Goal: Task Accomplishment & Management: Manage account settings

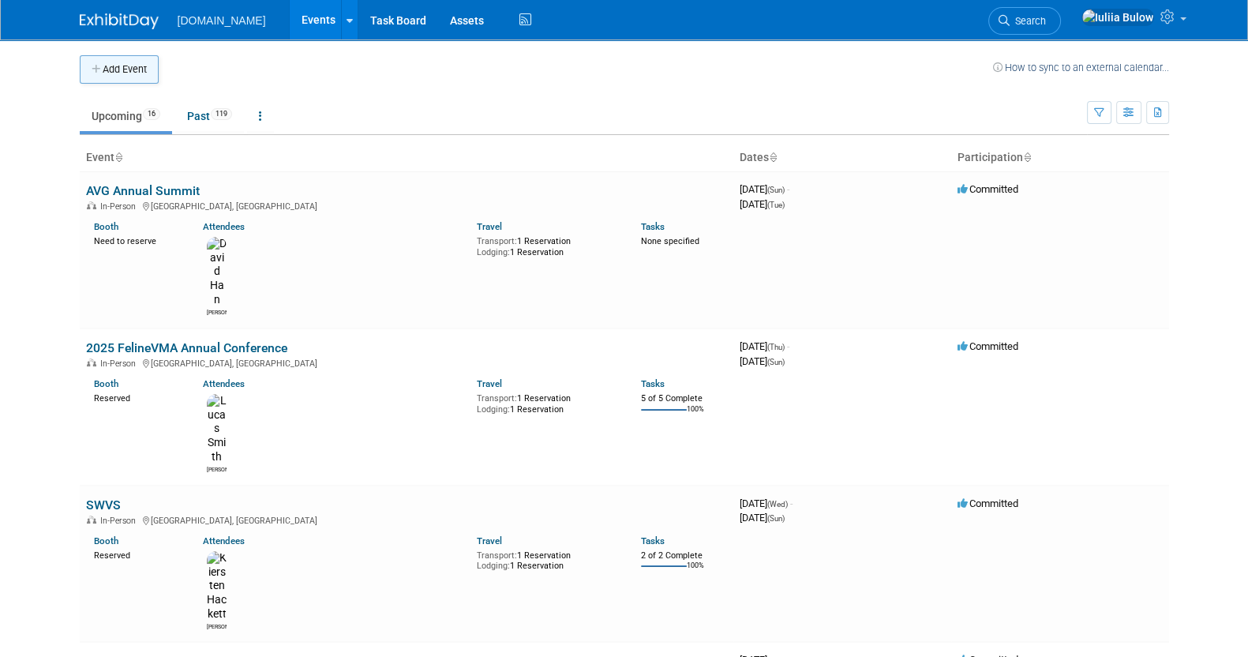
click at [107, 74] on button "Add Event" at bounding box center [119, 69] width 79 height 28
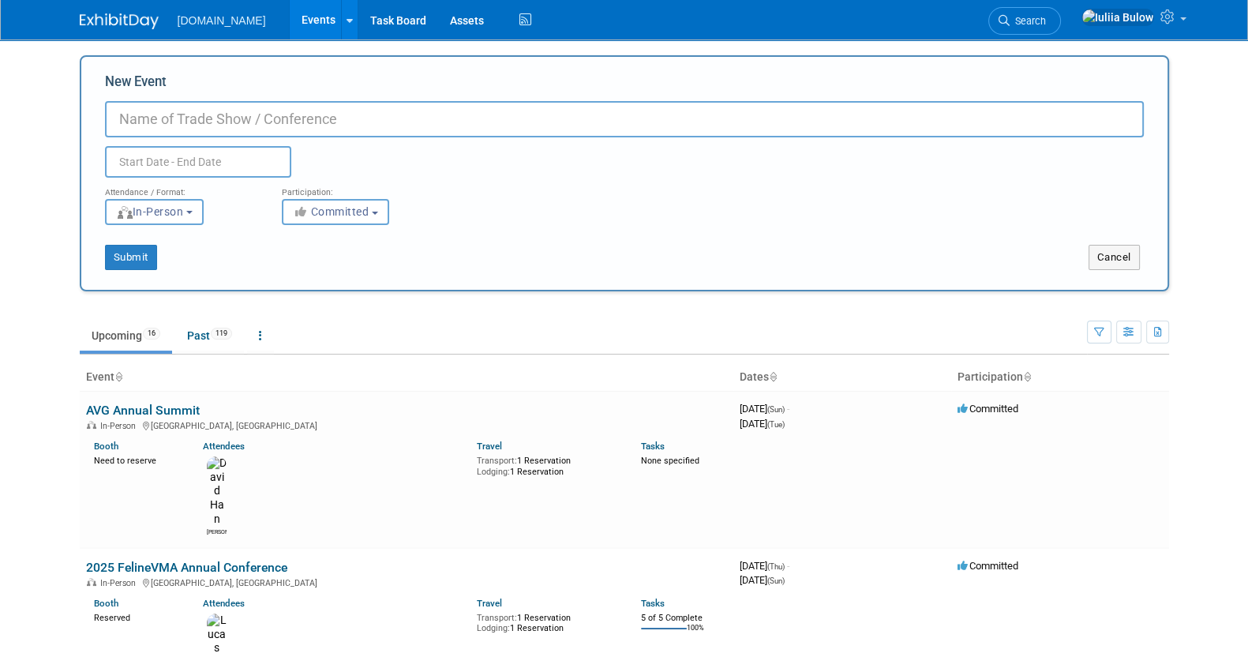
paste input "Heartland Veterinary Partners 2026 Leadership Summit"
type input "Heartland Veterinary Partners 2026 Leadership Summit"
click at [167, 163] on input "text" at bounding box center [198, 162] width 186 height 32
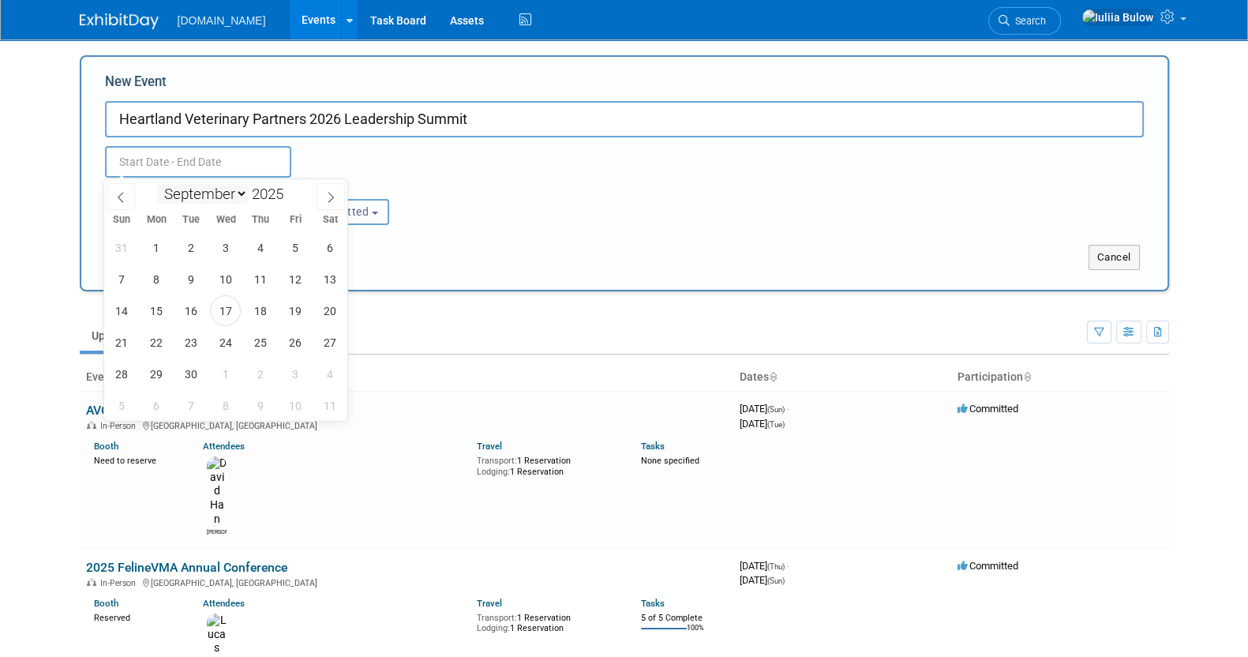
click at [222, 197] on select "January February March April May June July August September October November De…" at bounding box center [202, 194] width 91 height 20
select select "0"
click at [157, 184] on select "January February March April May June July August September October November De…" at bounding box center [202, 194] width 91 height 20
click at [290, 190] on span at bounding box center [289, 189] width 11 height 9
type input "2026"
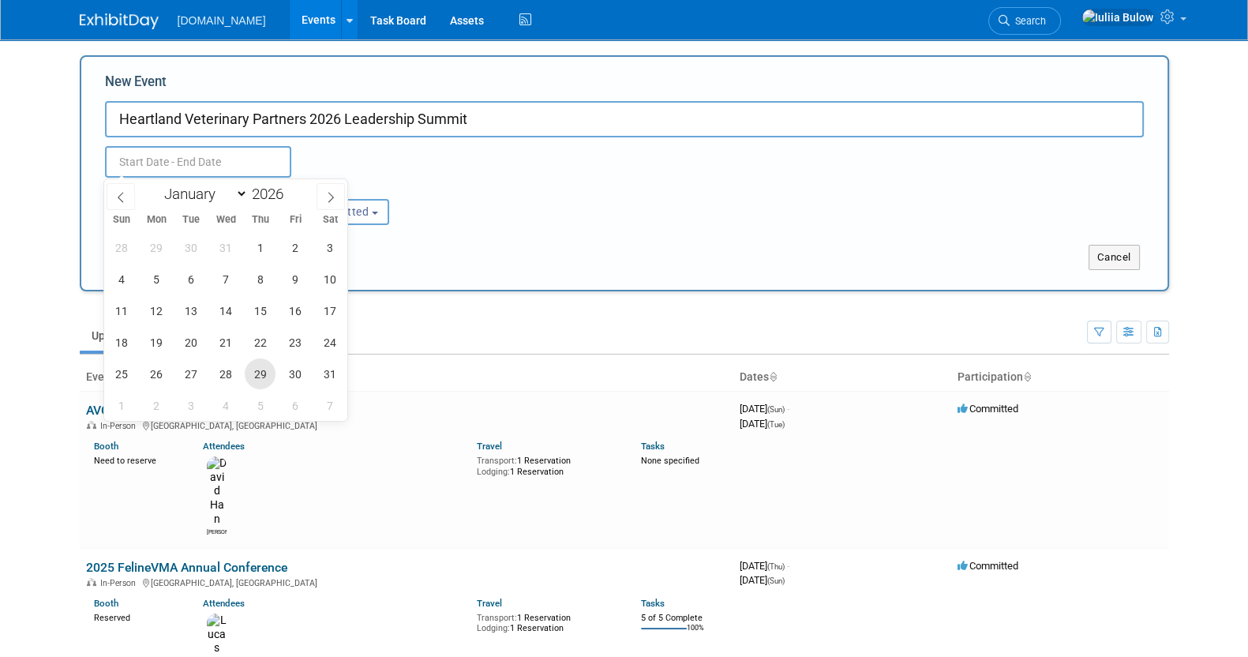
click at [252, 369] on span "29" at bounding box center [260, 373] width 31 height 31
click at [327, 371] on span "31" at bounding box center [329, 373] width 31 height 31
type input "[DATE] to [DATE]"
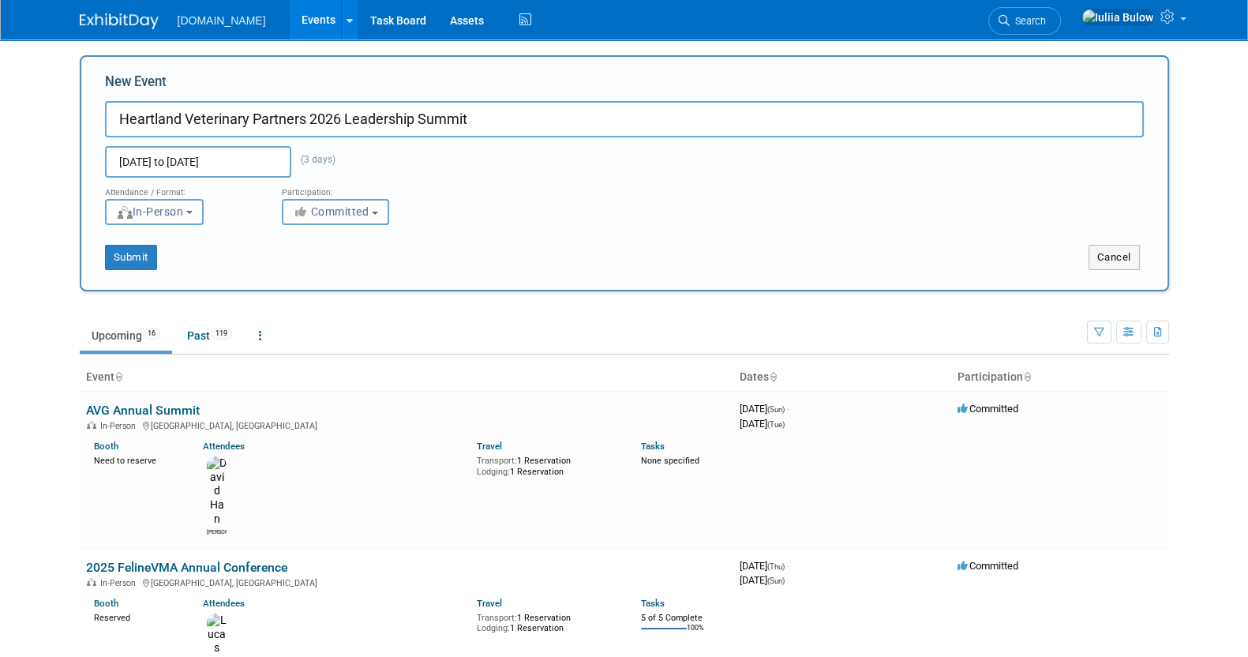
click at [352, 197] on div "Participation:" at bounding box center [358, 188] width 153 height 21
click at [350, 223] on button "Committed" at bounding box center [335, 212] width 107 height 26
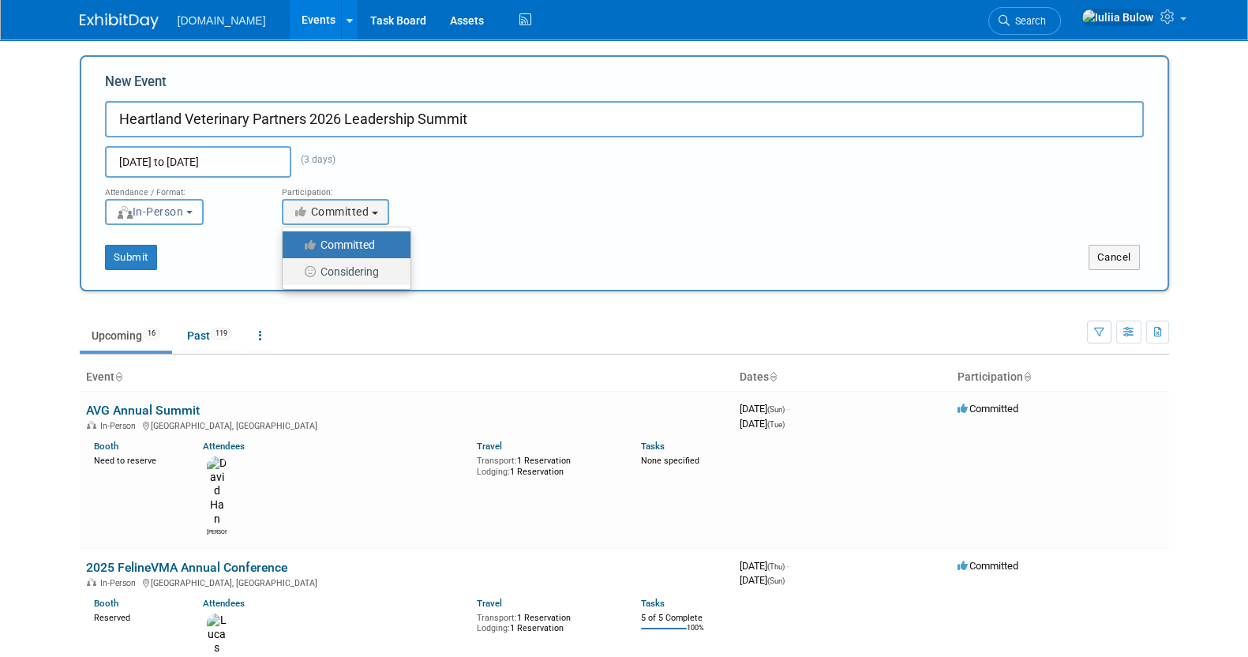
click at [352, 280] on label "Considering" at bounding box center [342, 271] width 104 height 21
click at [297, 277] on input "Considering" at bounding box center [291, 272] width 10 height 10
select select "2"
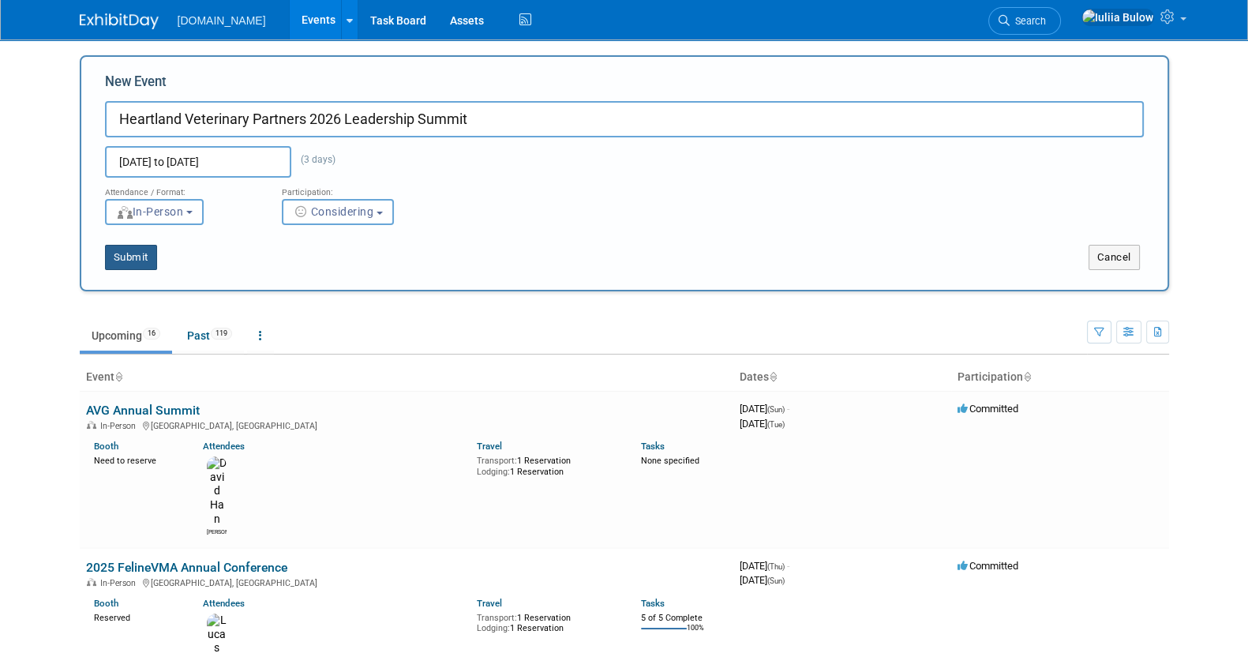
click at [144, 253] on button "Submit" at bounding box center [131, 257] width 52 height 25
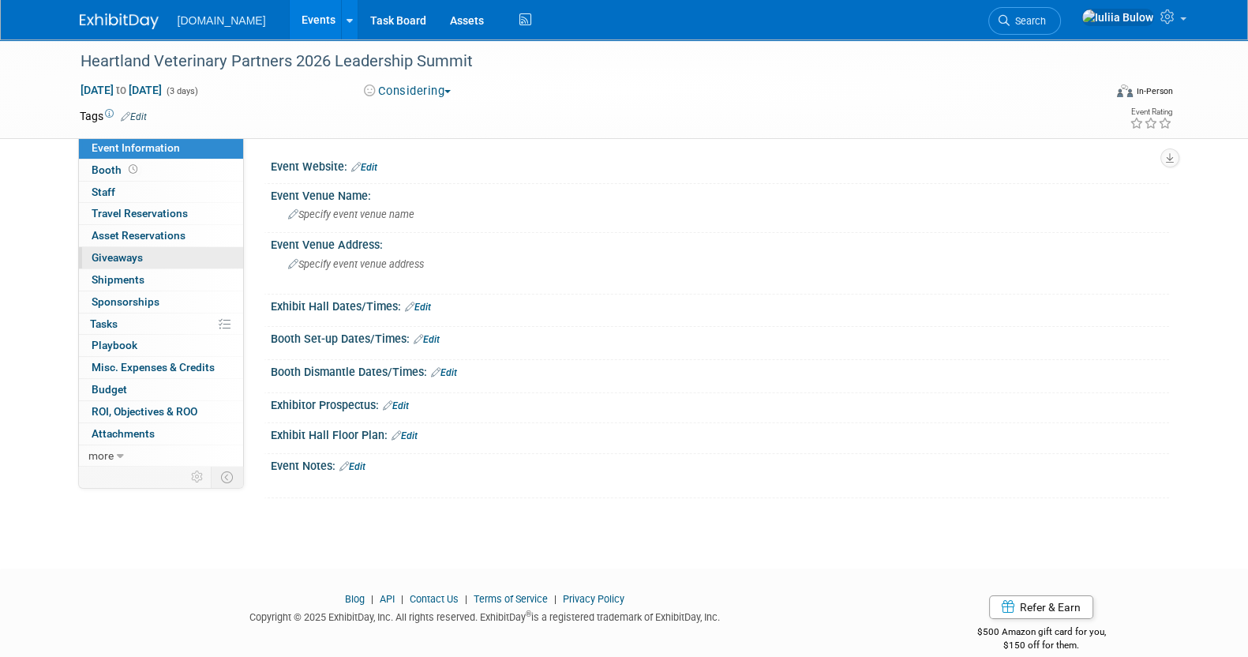
click at [145, 255] on link "0 Giveaways 0" at bounding box center [161, 257] width 164 height 21
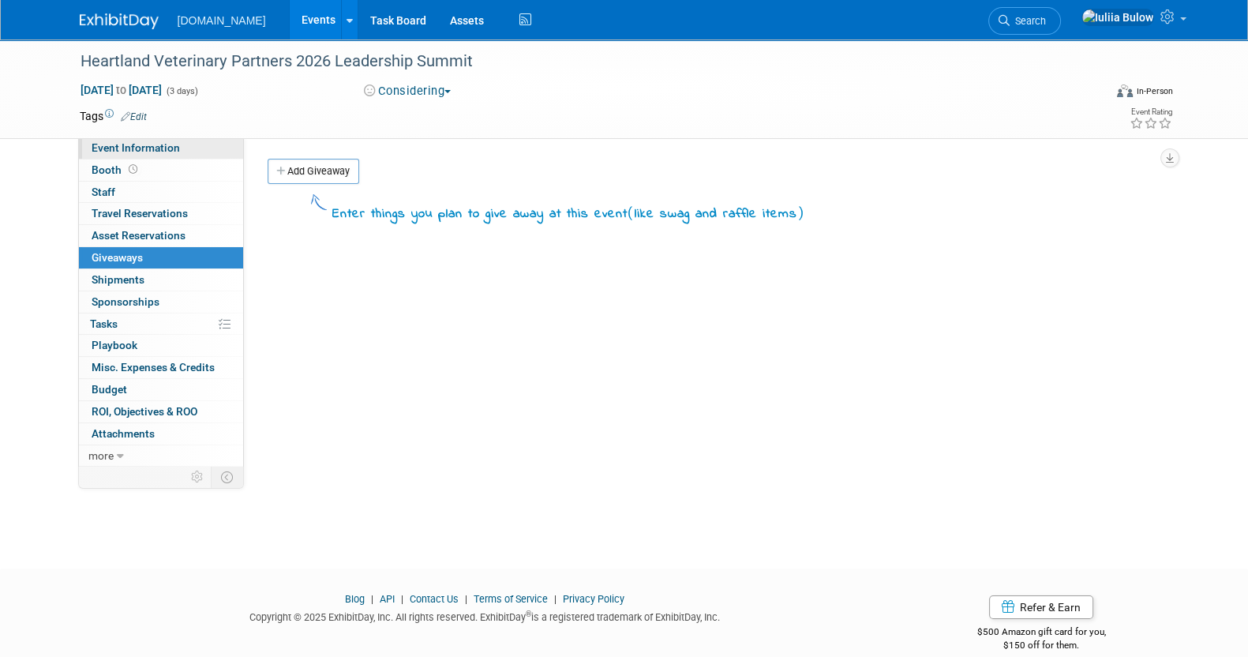
click at [152, 144] on span "Event Information" at bounding box center [136, 147] width 88 height 13
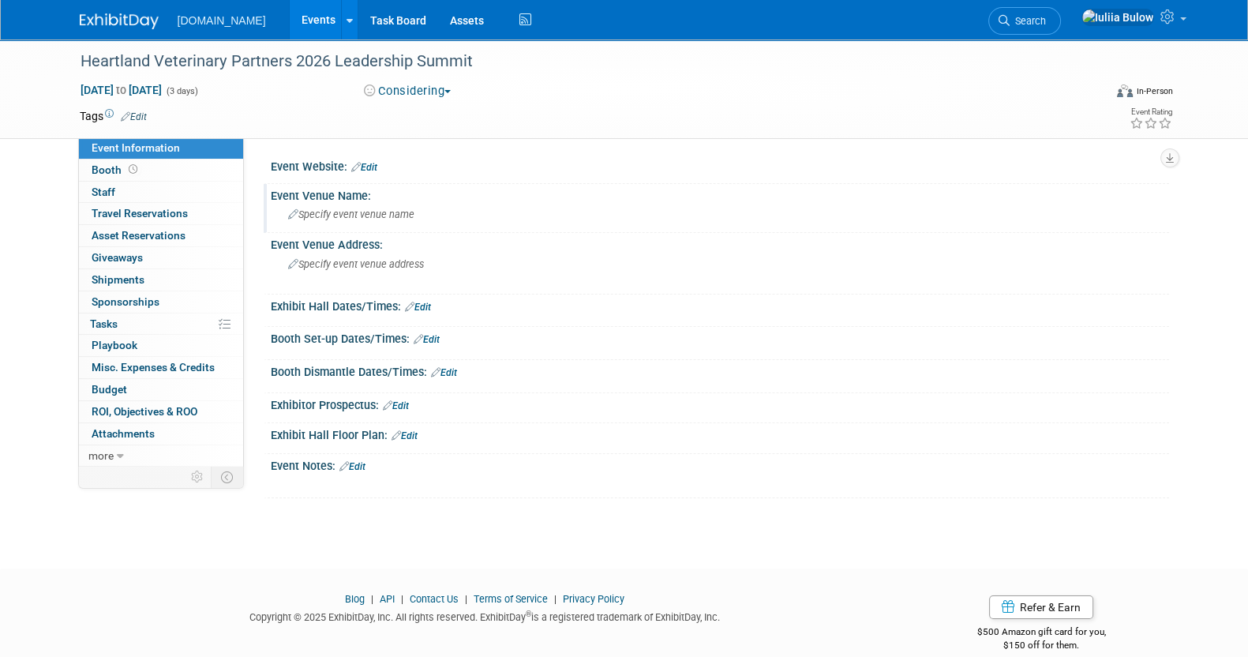
click at [331, 218] on span "Specify event venue name" at bounding box center [351, 214] width 126 height 12
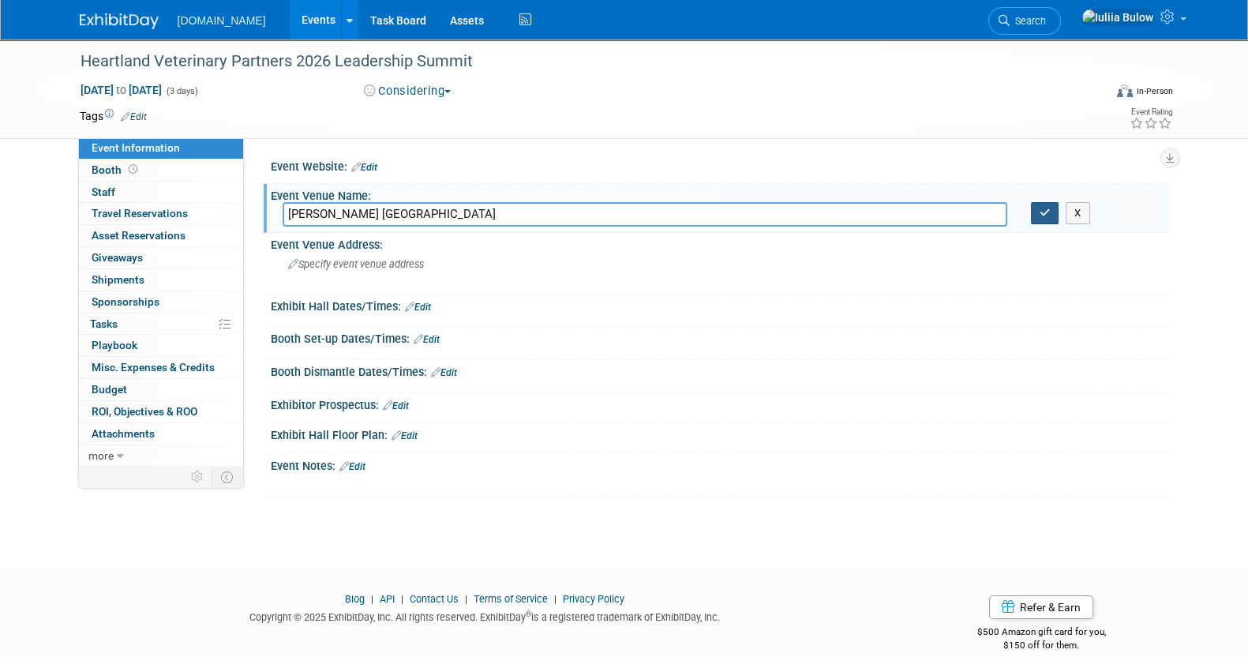
type input "[PERSON_NAME] [GEOGRAPHIC_DATA]"
click at [1041, 208] on icon "button" at bounding box center [1044, 213] width 11 height 10
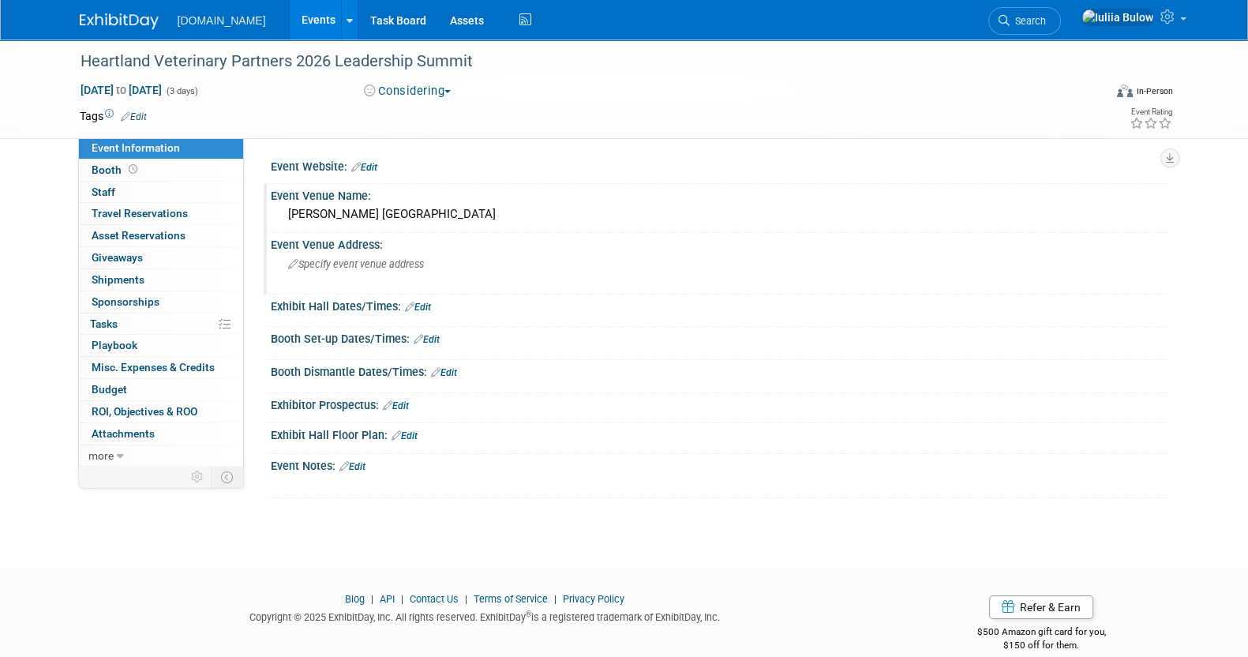
click at [346, 272] on div "Specify event venue address" at bounding box center [458, 270] width 350 height 36
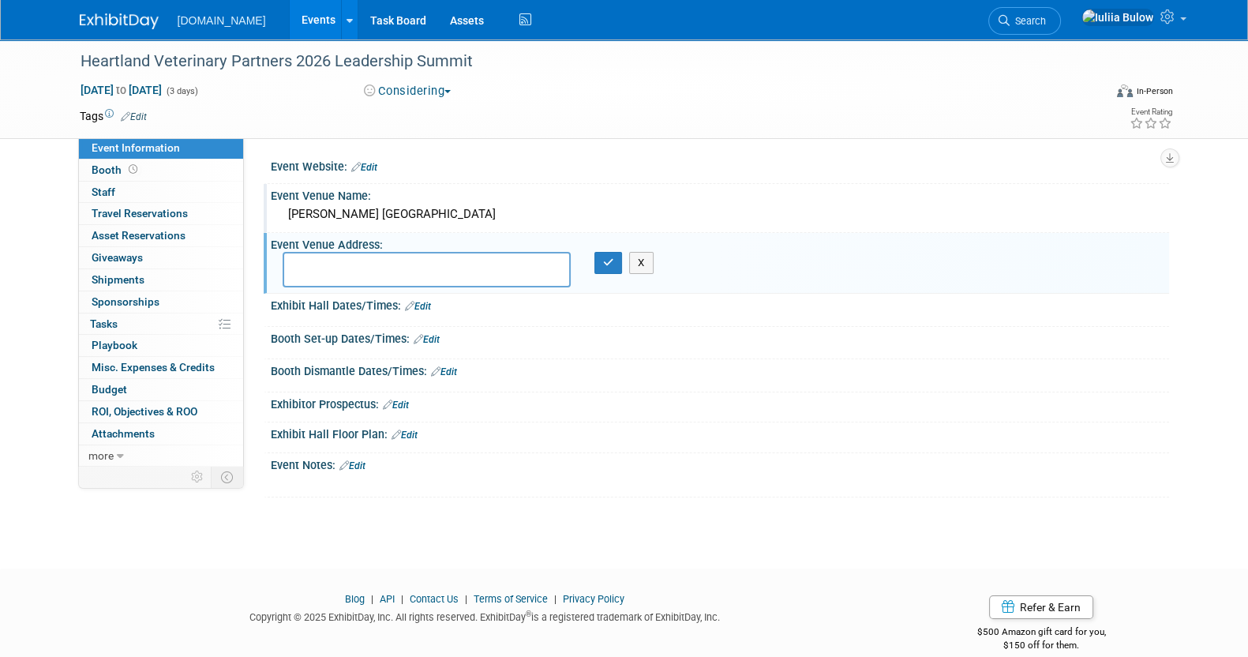
type textarea "H"
type textarea "[GEOGRAPHIC_DATA], [GEOGRAPHIC_DATA]"
click at [604, 257] on icon "button" at bounding box center [608, 262] width 11 height 10
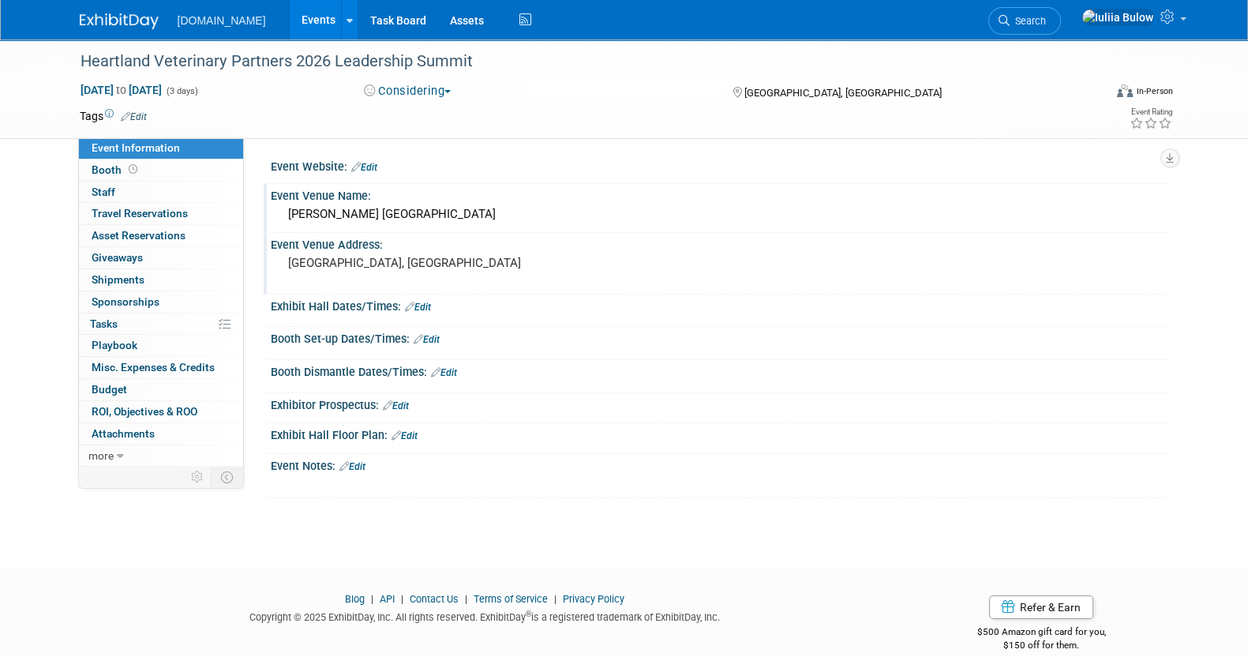
click at [398, 401] on link "Edit" at bounding box center [396, 405] width 26 height 11
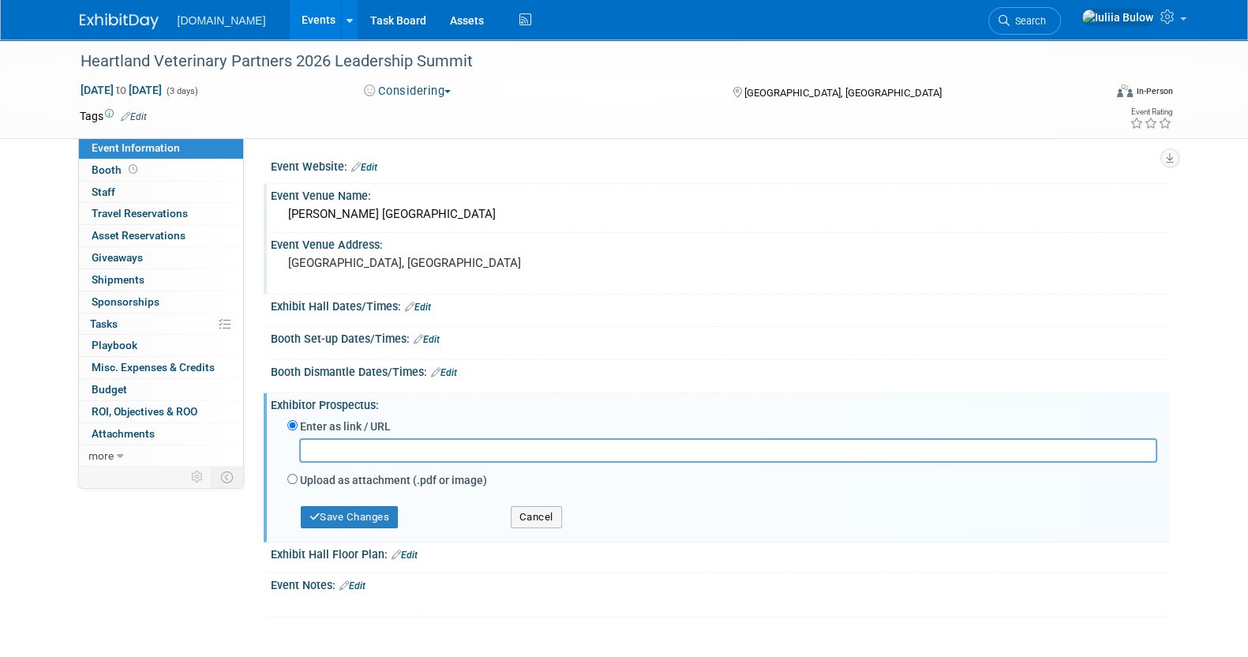
click at [370, 483] on label "Upload as attachment (.pdf or image)" at bounding box center [393, 480] width 187 height 16
click at [298, 483] on input "Upload as attachment (.pdf or image)" at bounding box center [292, 478] width 10 height 10
radio input "true"
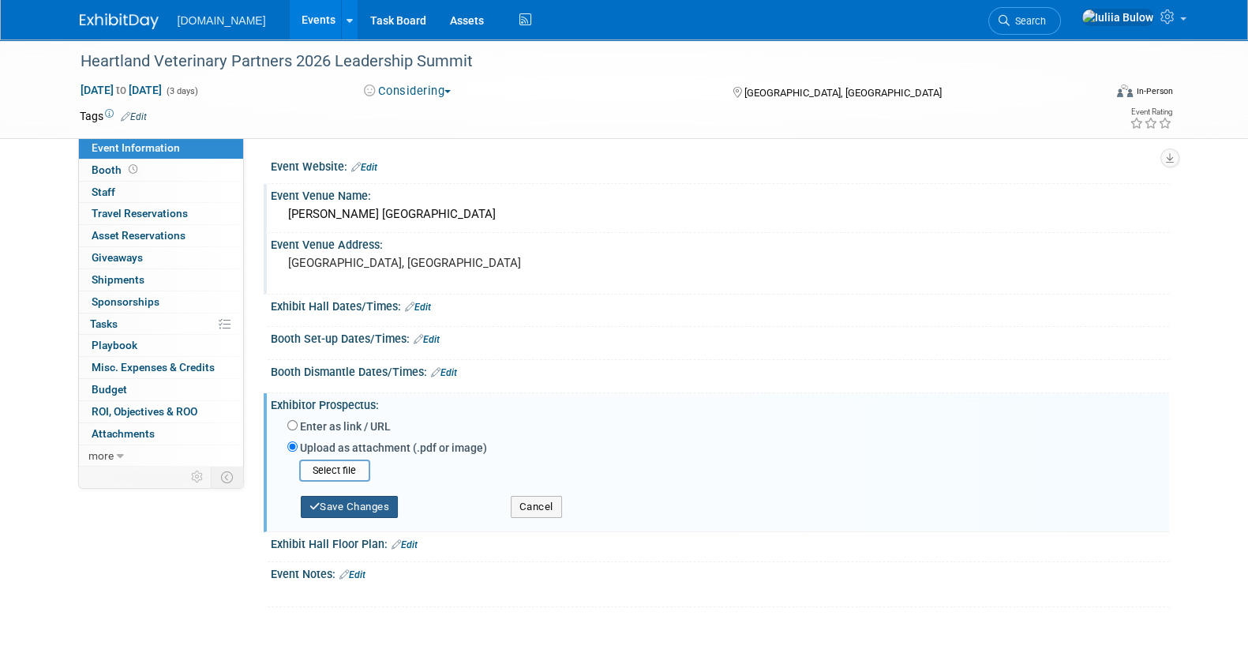
click at [361, 507] on button "Save Changes" at bounding box center [350, 507] width 98 height 22
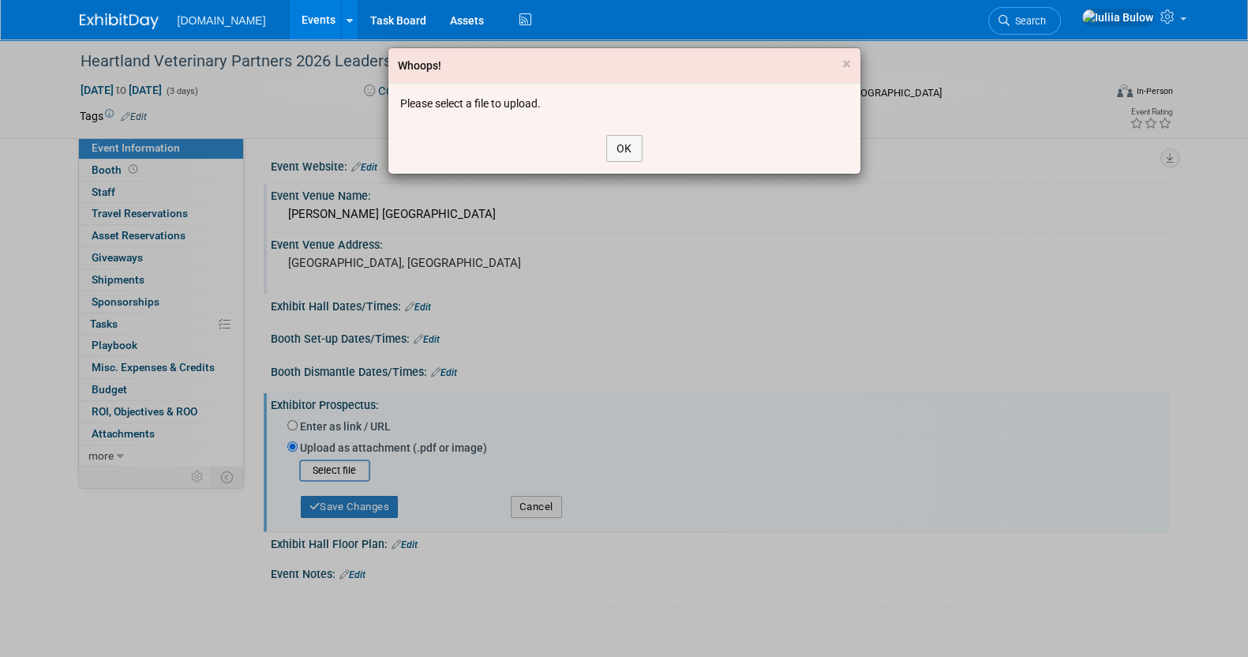
click at [631, 133] on div "OK" at bounding box center [624, 148] width 472 height 51
click at [634, 152] on button "OK" at bounding box center [624, 148] width 36 height 27
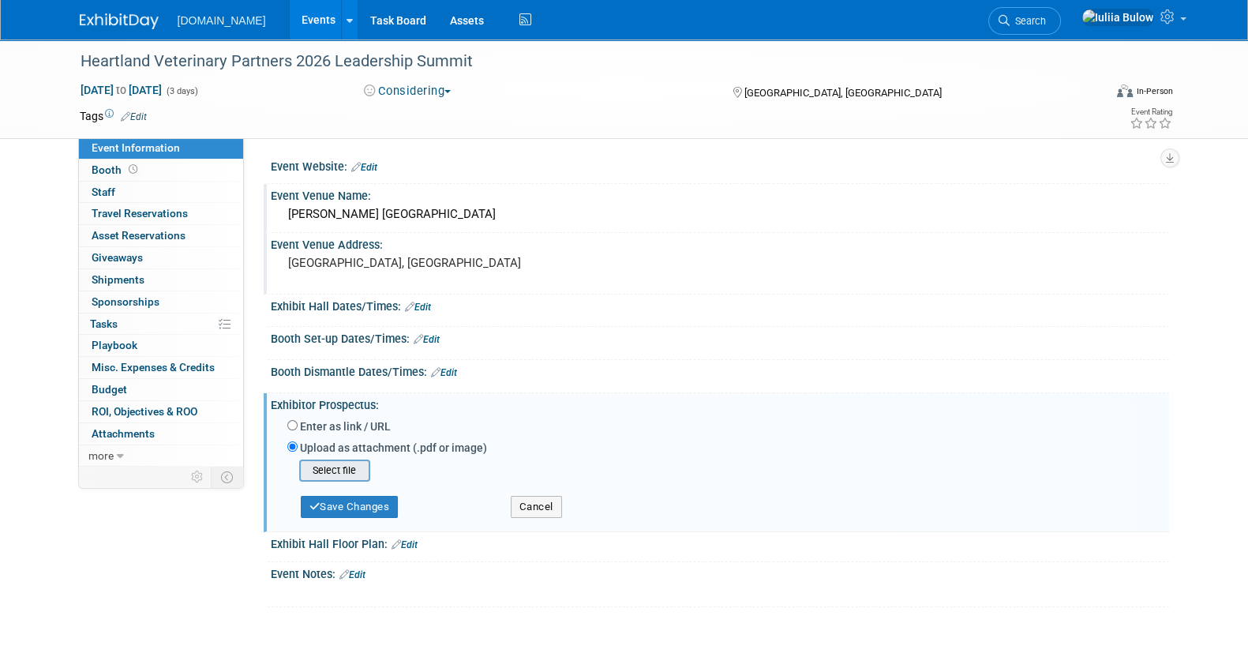
click at [342, 466] on input "file" at bounding box center [275, 470] width 188 height 19
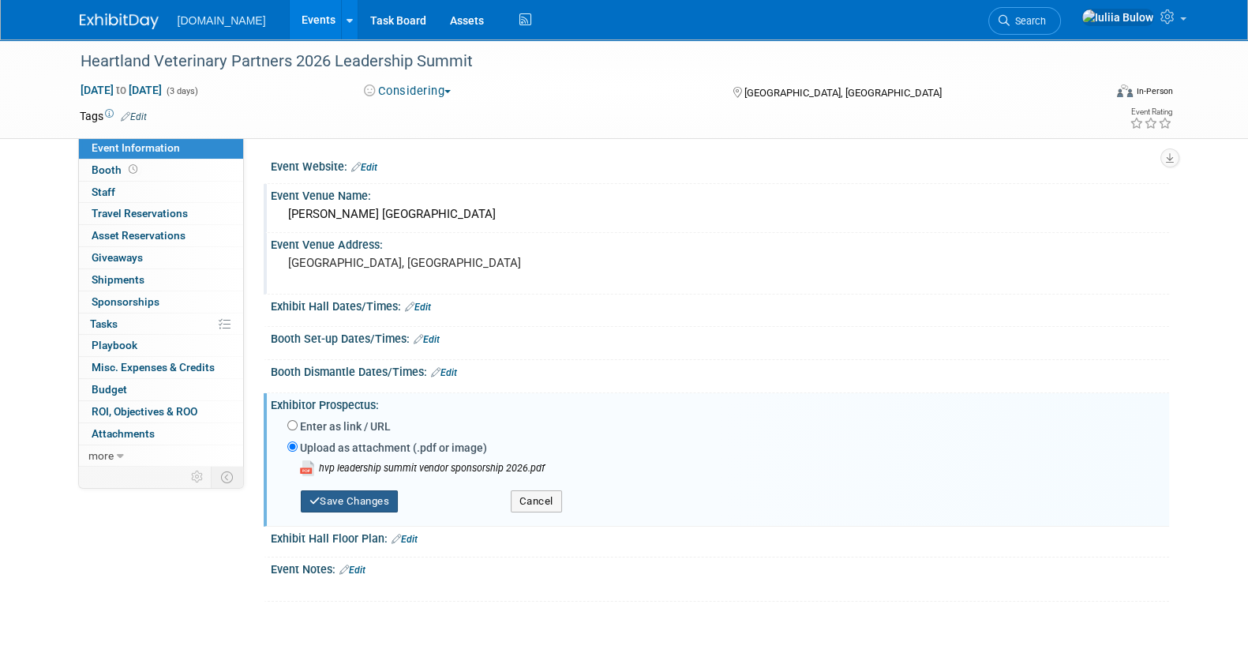
click at [393, 496] on button "Save Changes" at bounding box center [350, 501] width 98 height 22
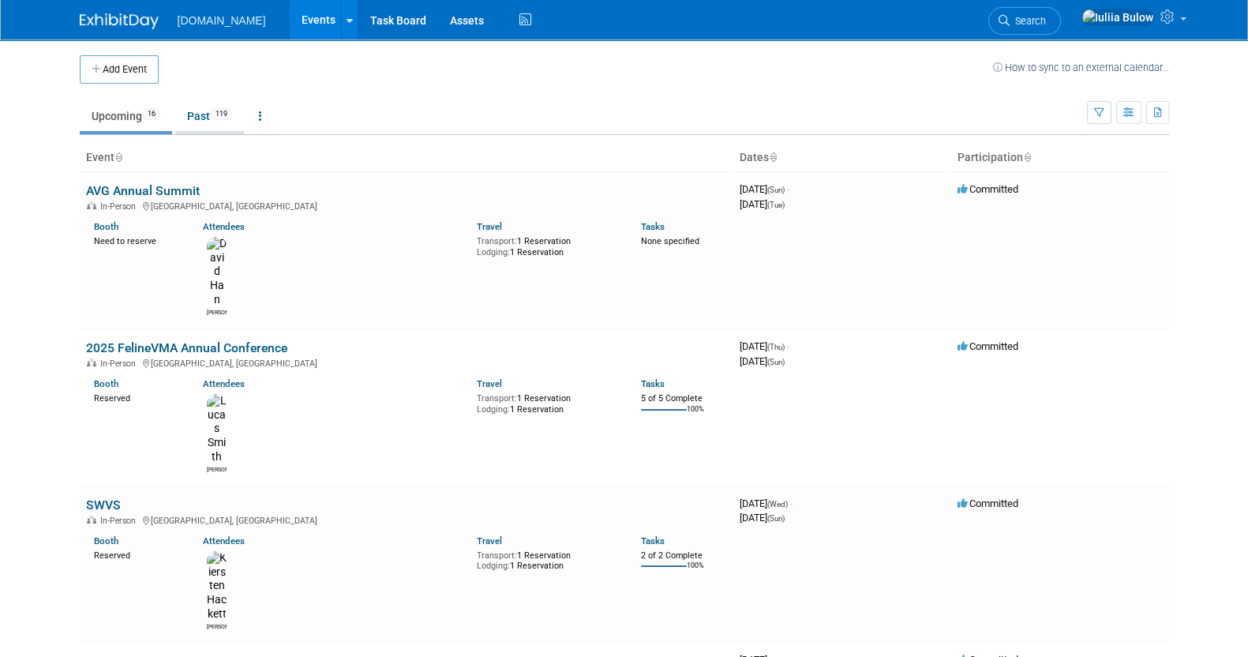
click at [193, 128] on link "Past 119" at bounding box center [209, 116] width 69 height 30
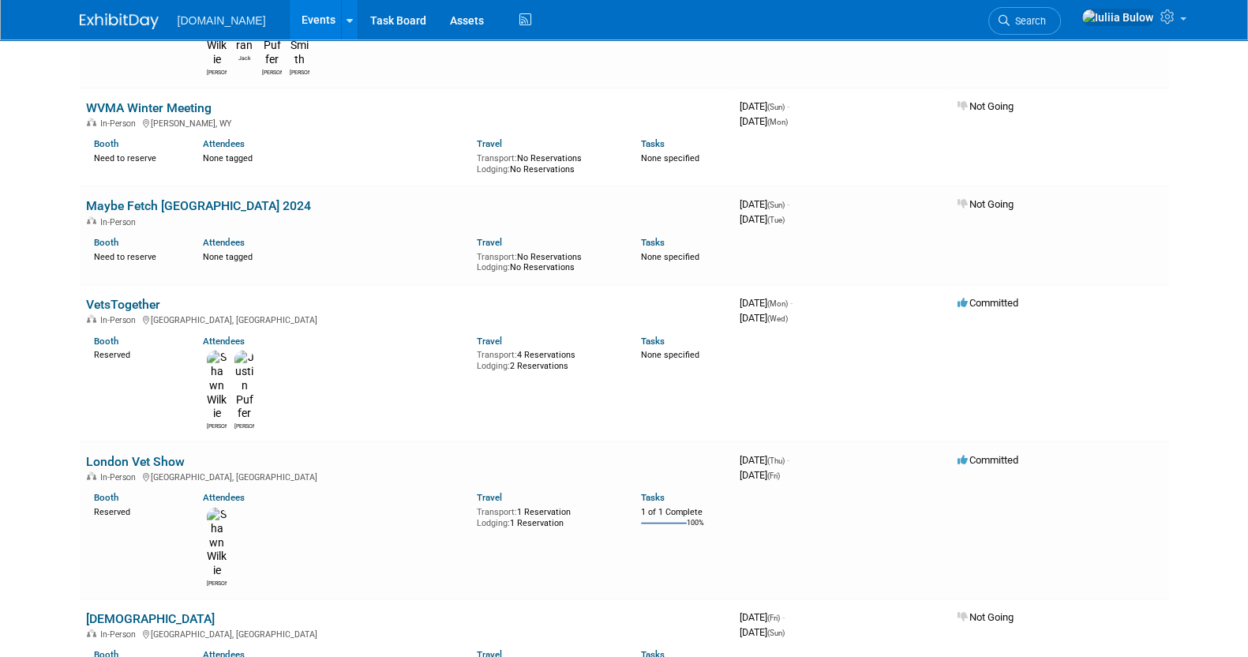
scroll to position [3946, 0]
